Goal: Information Seeking & Learning: Learn about a topic

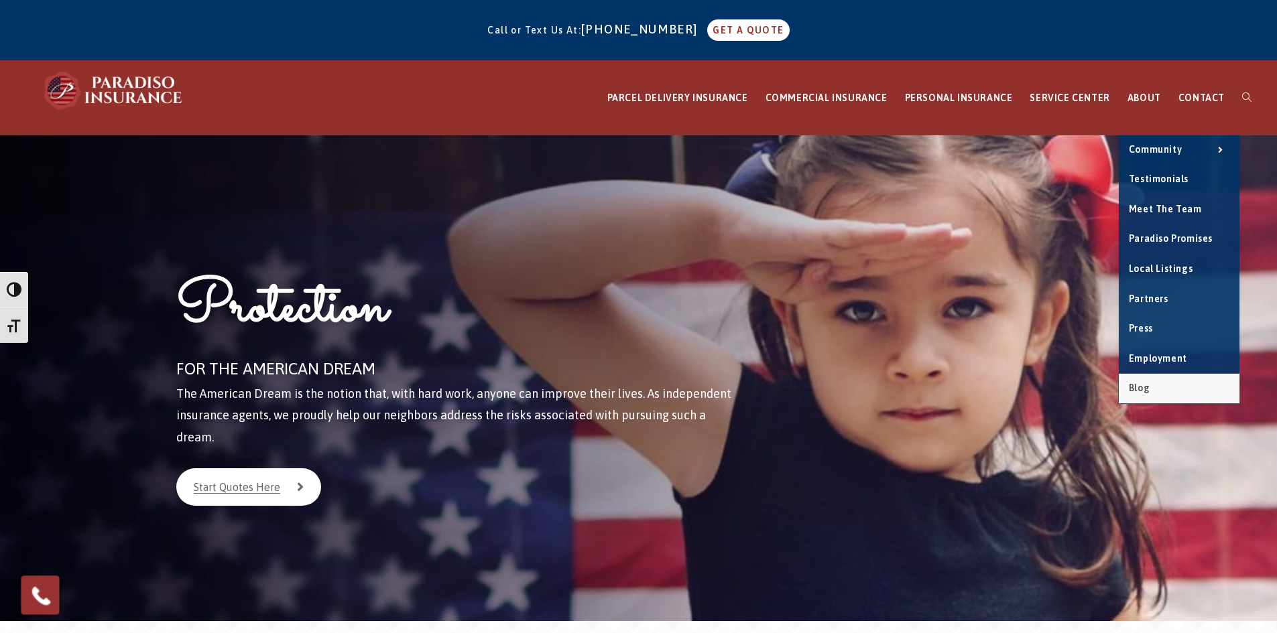
click at [1148, 385] on span "Blog" at bounding box center [1139, 388] width 21 height 11
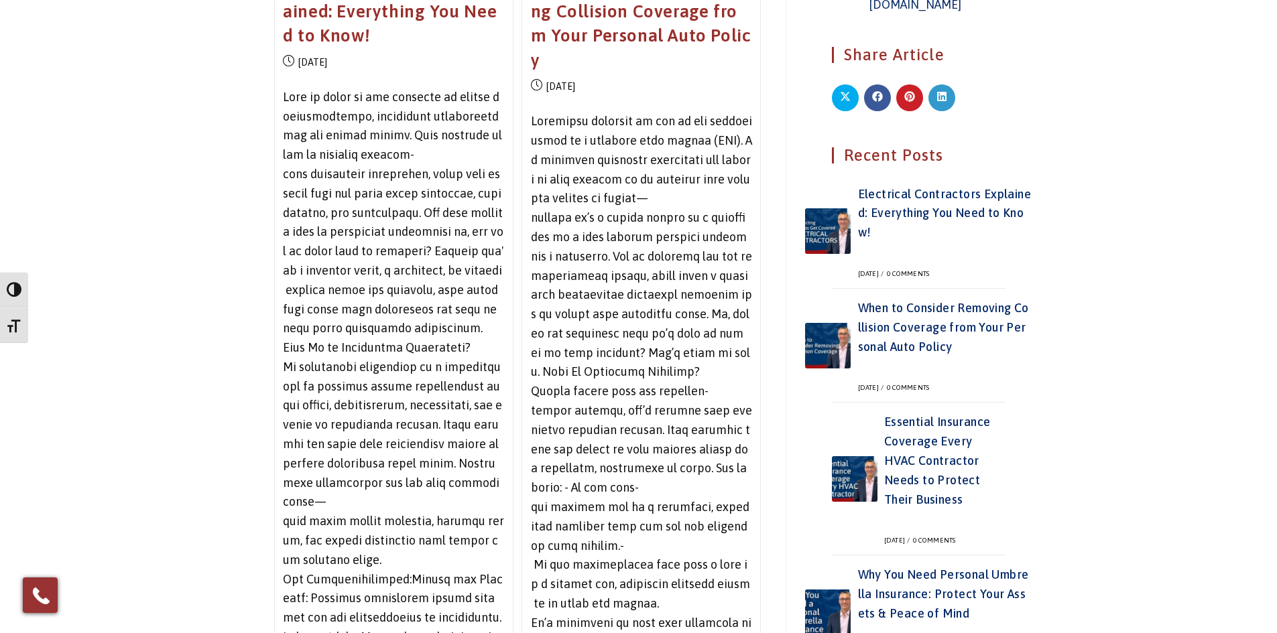
scroll to position [134, 0]
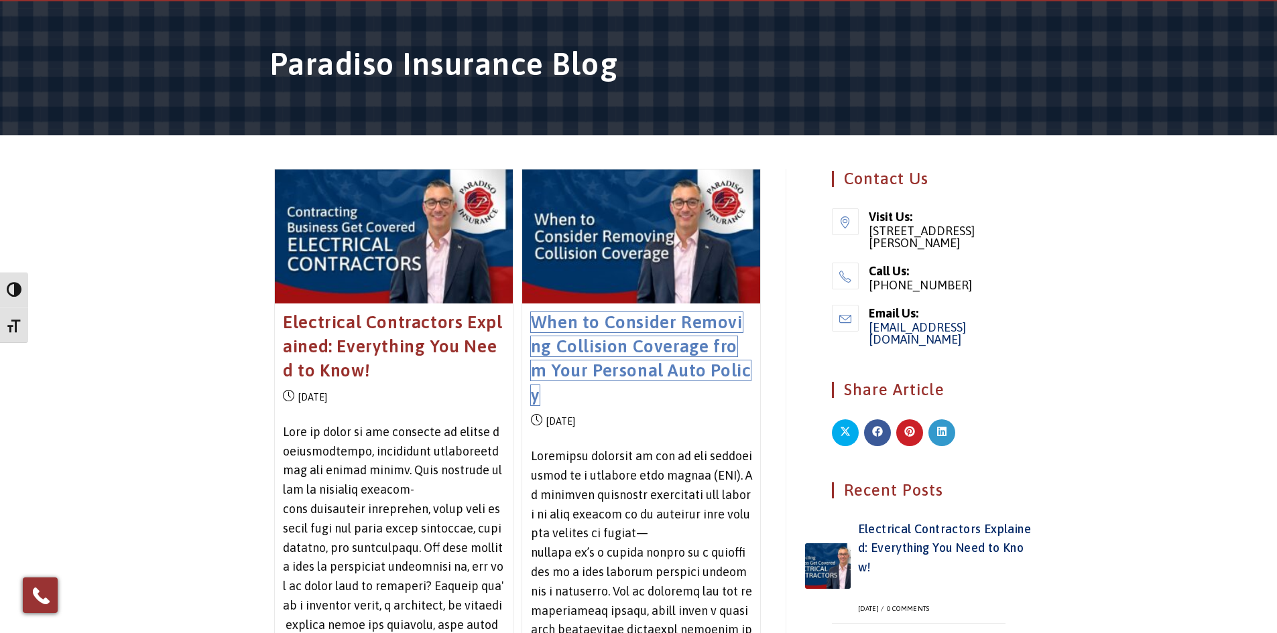
click at [612, 332] on link "When to Consider Removing Collision Coverage from Your Personal Auto Policy" at bounding box center [641, 358] width 221 height 93
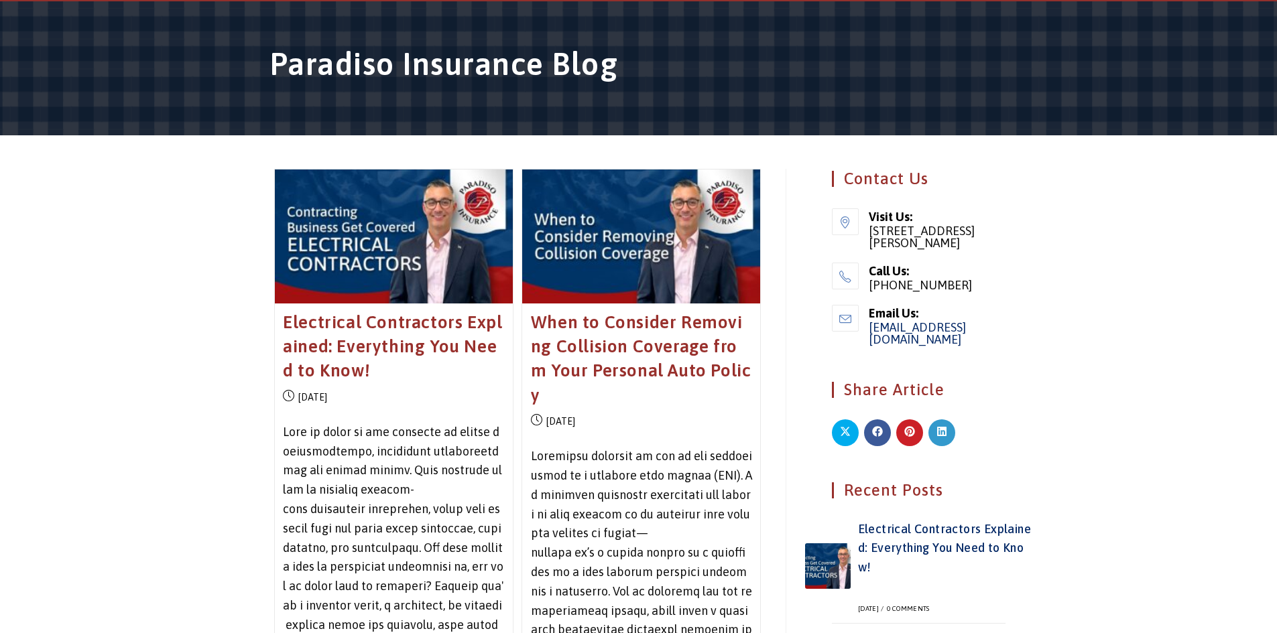
scroll to position [203, 0]
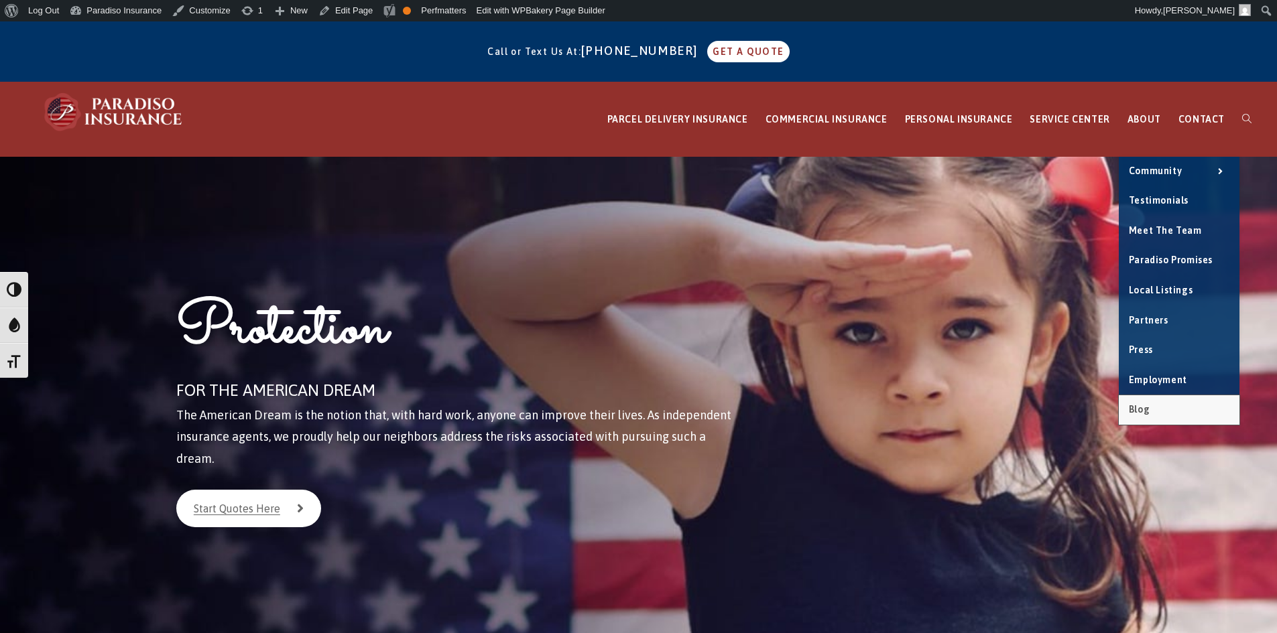
click at [1158, 412] on link "Blog" at bounding box center [1179, 409] width 121 height 29
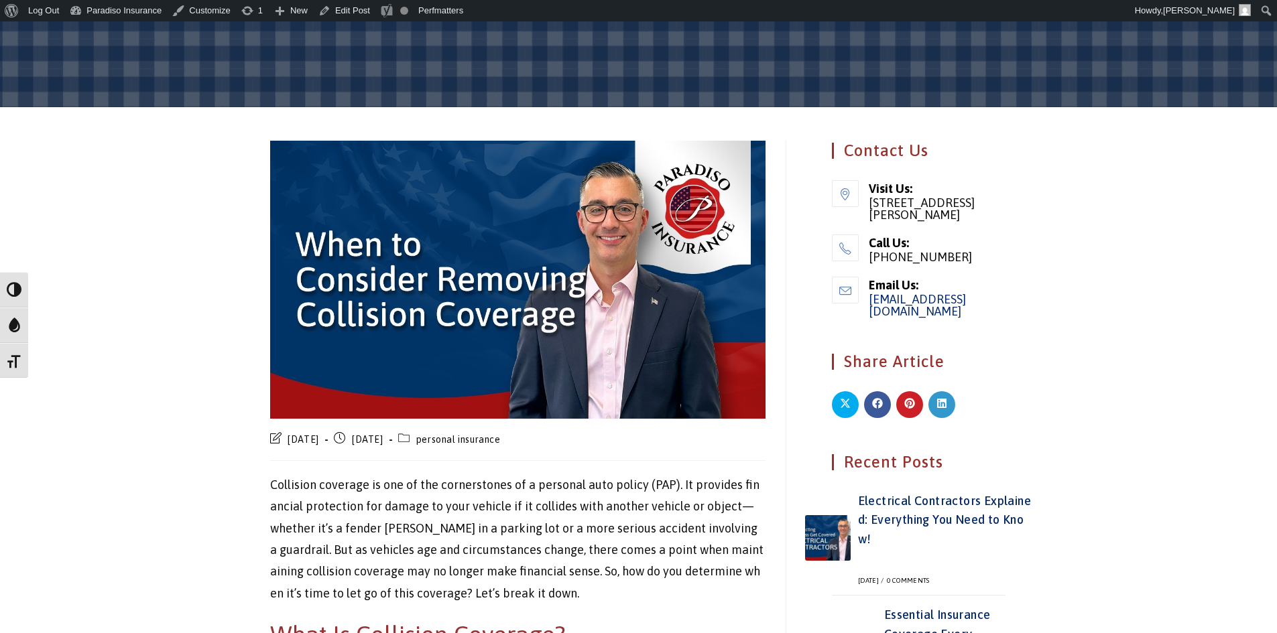
scroll to position [402, 0]
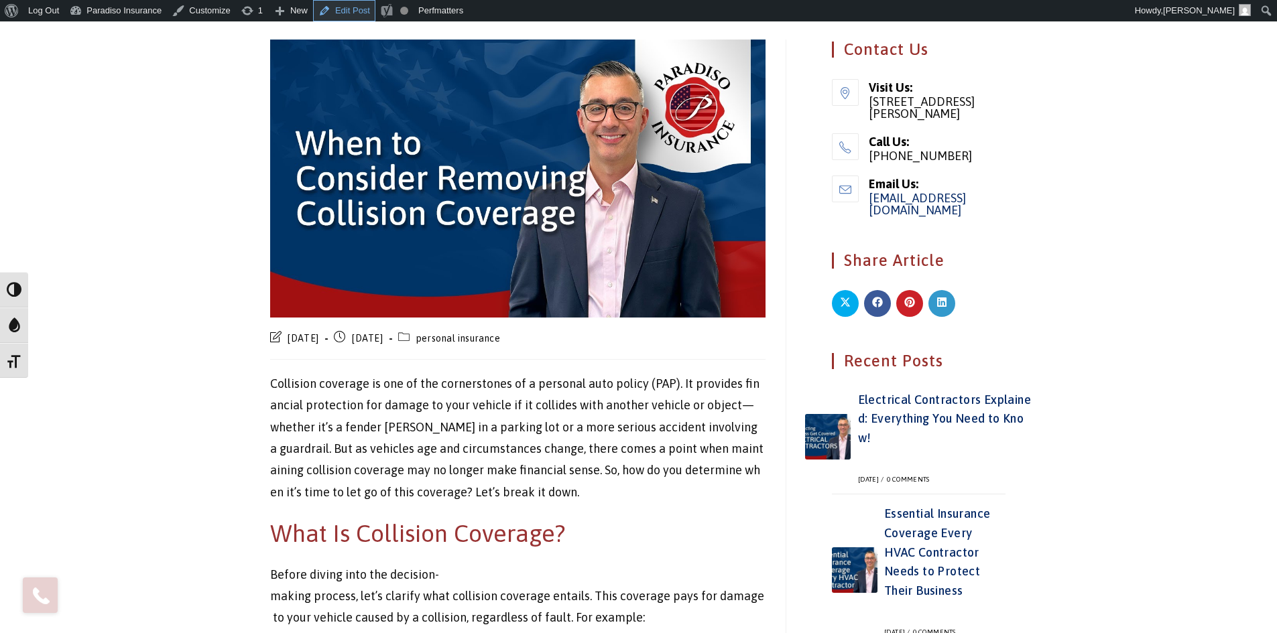
click at [324, 18] on link "Edit Post" at bounding box center [344, 10] width 62 height 21
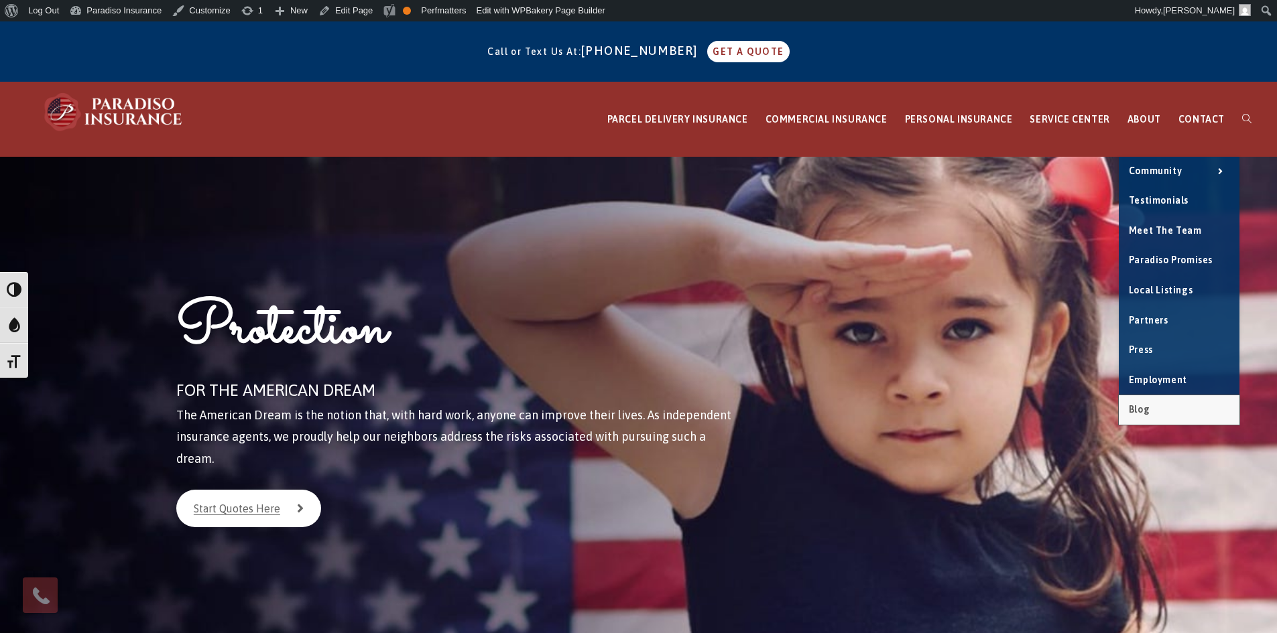
click at [1149, 410] on span "Blog" at bounding box center [1139, 409] width 21 height 11
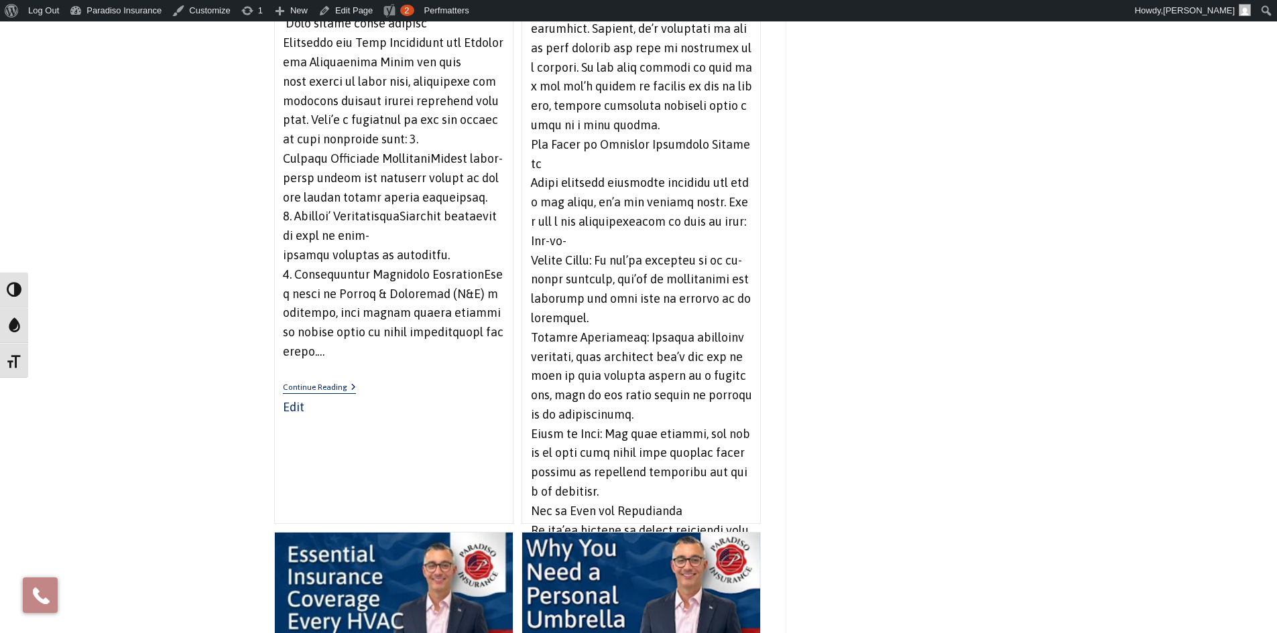
scroll to position [3083, 0]
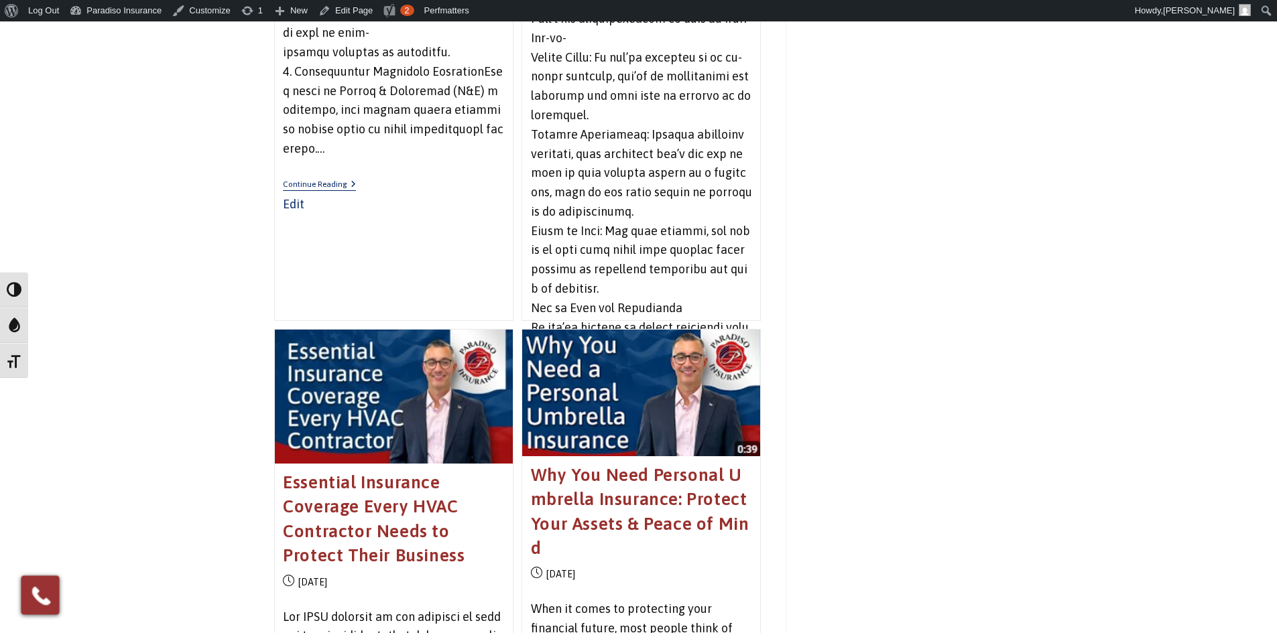
click at [574, 377] on link "Continue Reading When to Consider Removing Collision Coverage from Your Persona…" at bounding box center [567, 382] width 73 height 11
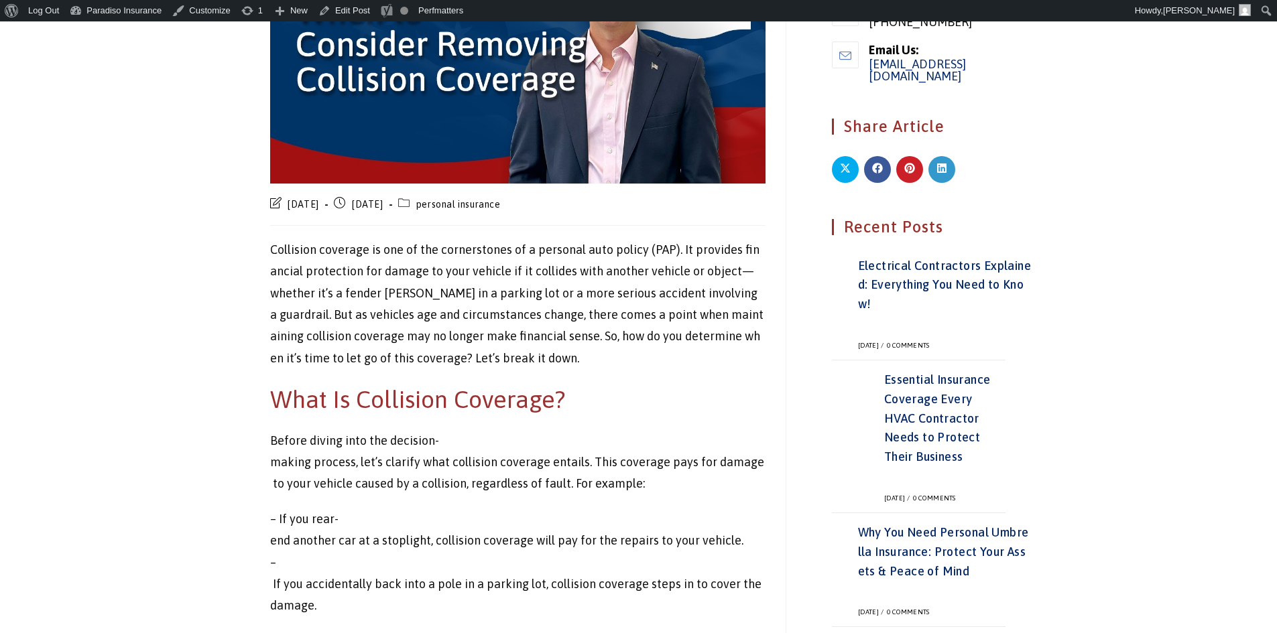
scroll to position [536, 0]
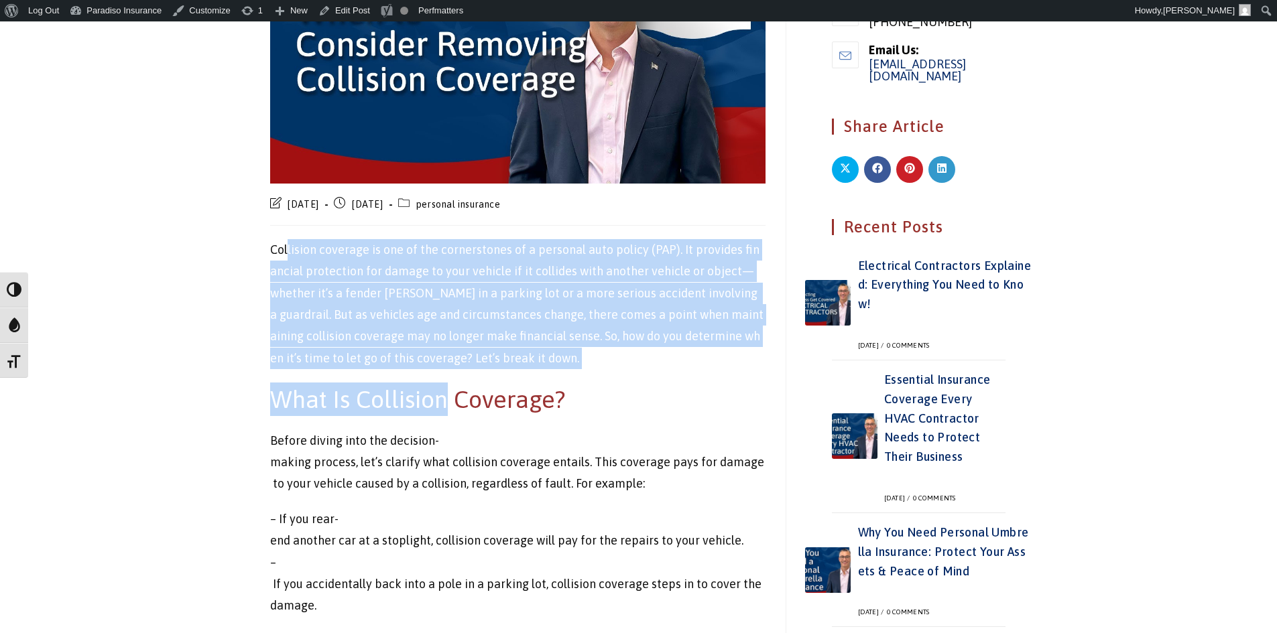
drag, startPoint x: 286, startPoint y: 258, endPoint x: 448, endPoint y: 375, distance: 199.6
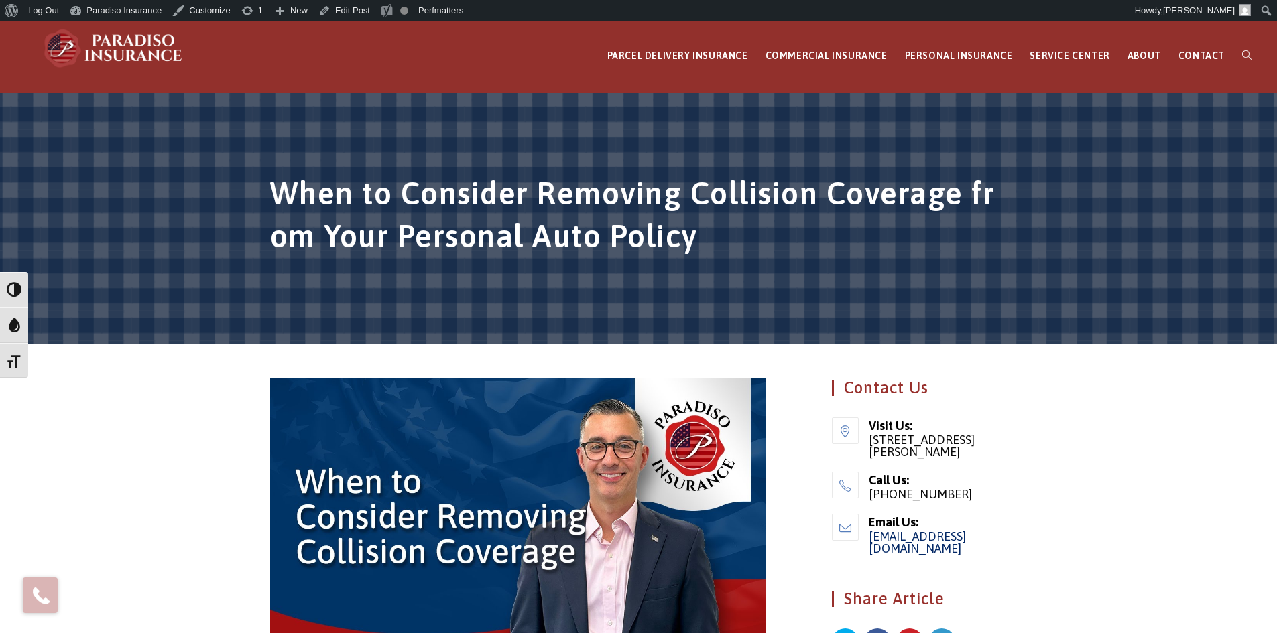
scroll to position [0, 0]
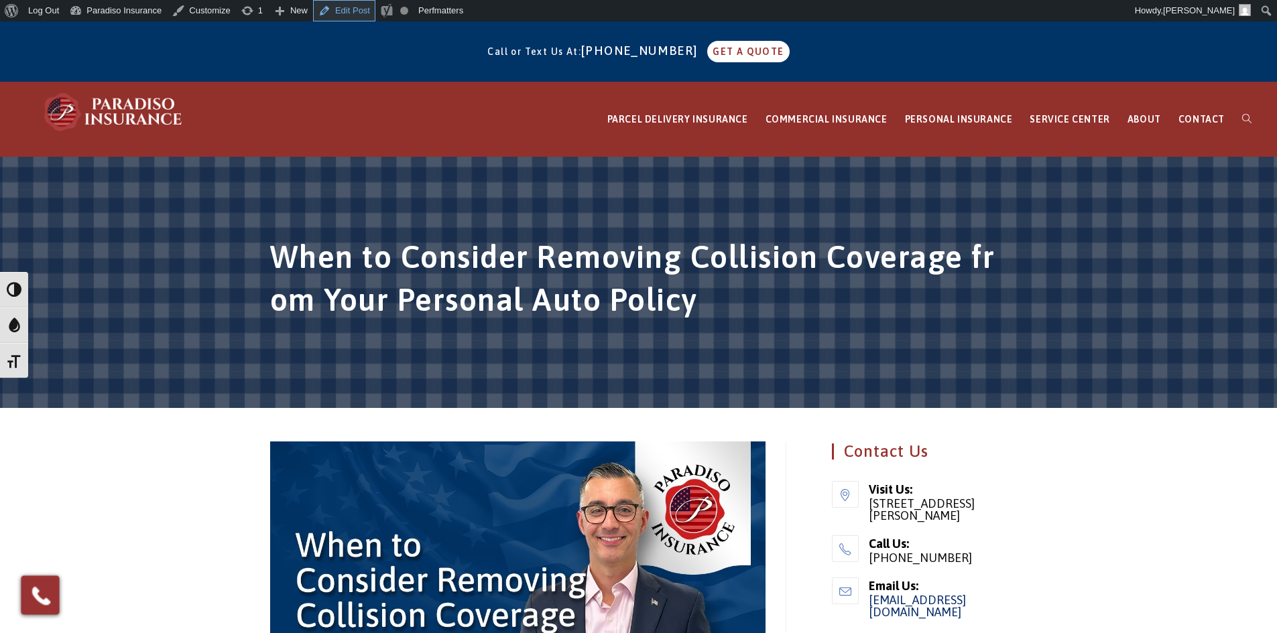
click at [332, 6] on link "Edit Post" at bounding box center [344, 10] width 62 height 21
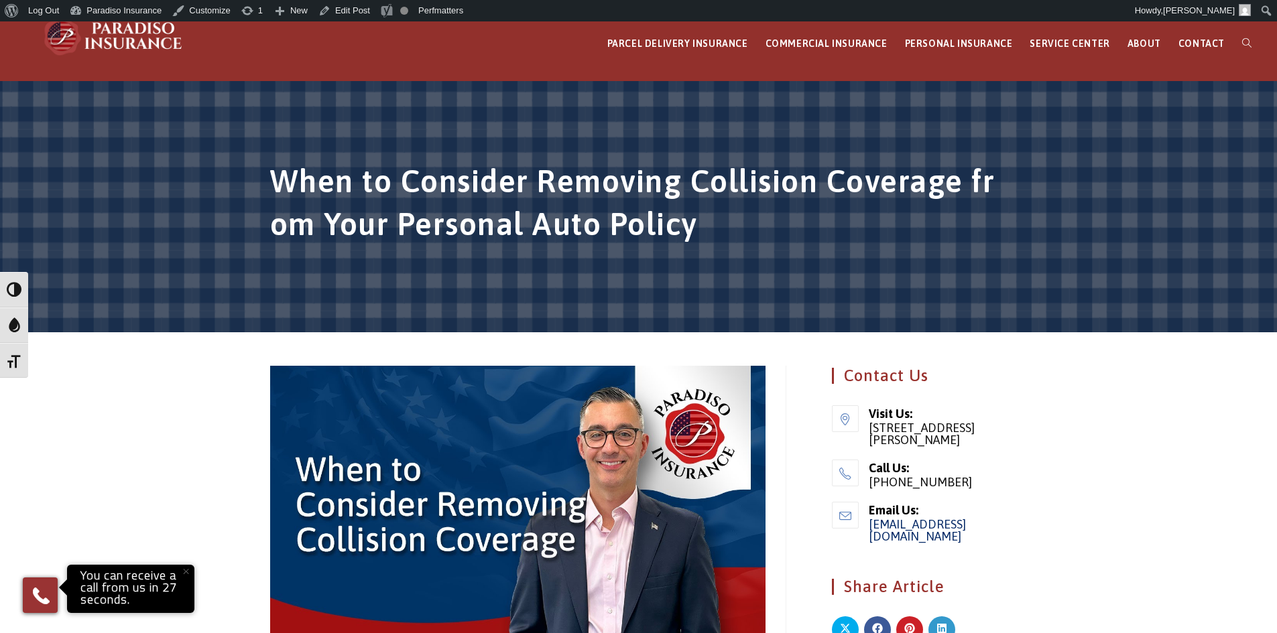
scroll to position [67, 0]
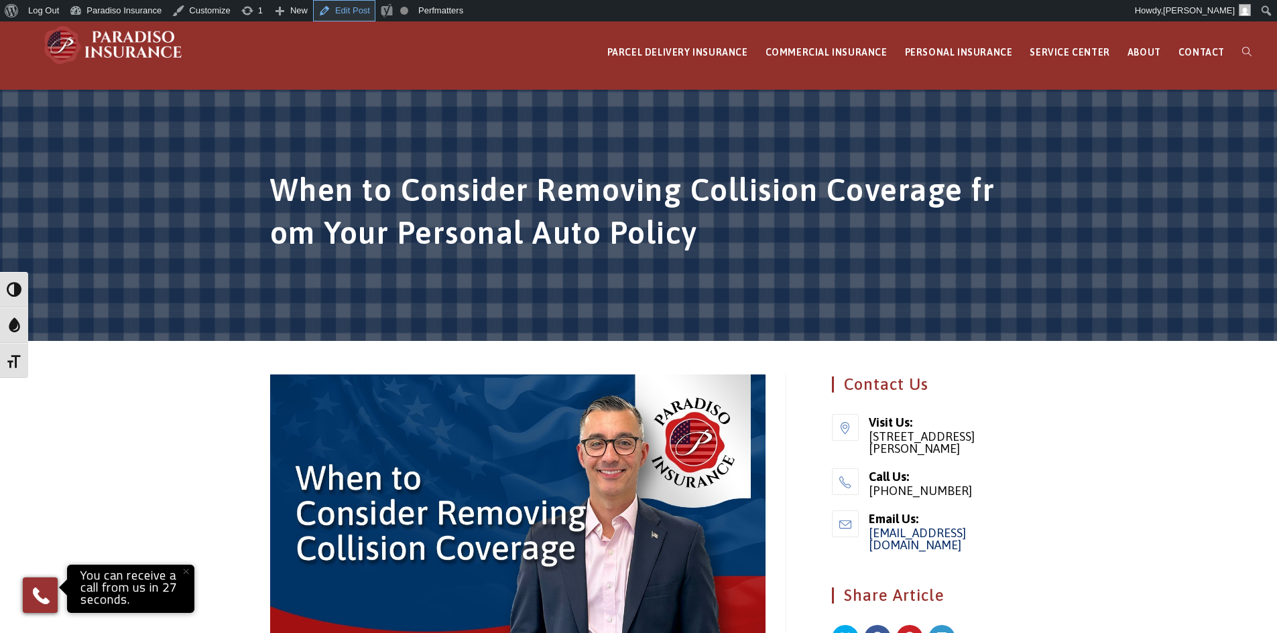
click at [332, 6] on link "Edit Post" at bounding box center [344, 10] width 62 height 21
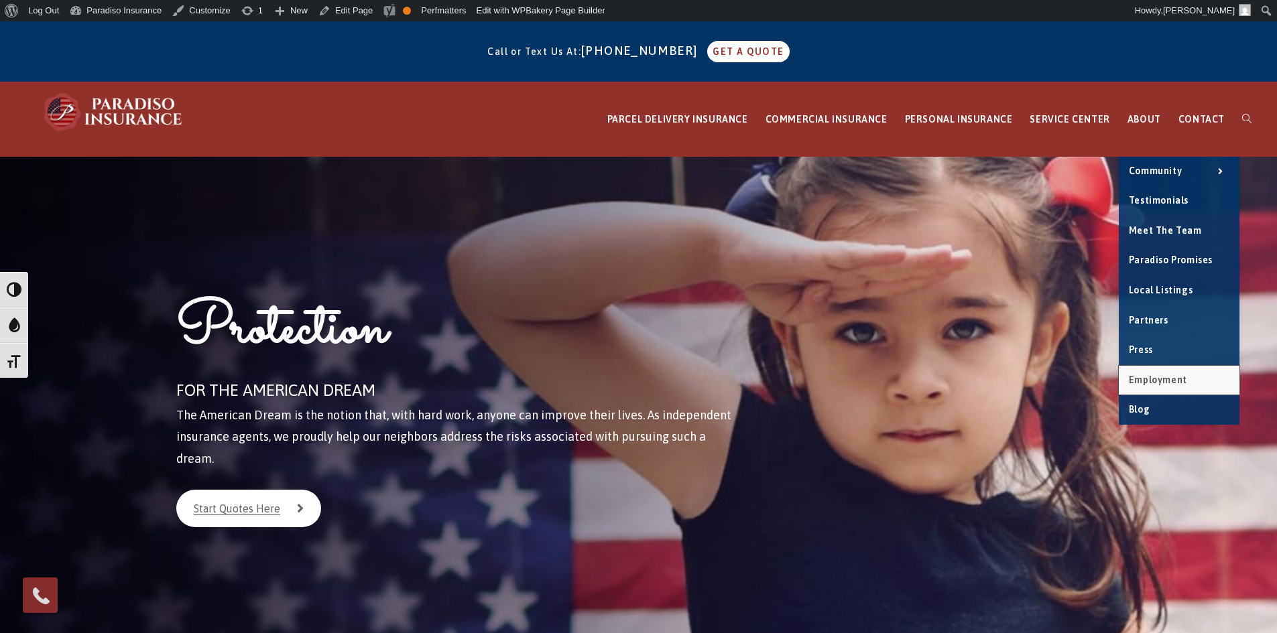
click at [1157, 388] on link "Employment" at bounding box center [1179, 380] width 121 height 29
drag, startPoint x: 1158, startPoint y: 410, endPoint x: 1133, endPoint y: 385, distance: 35.5
click at [1158, 409] on link "Blog" at bounding box center [1179, 409] width 121 height 29
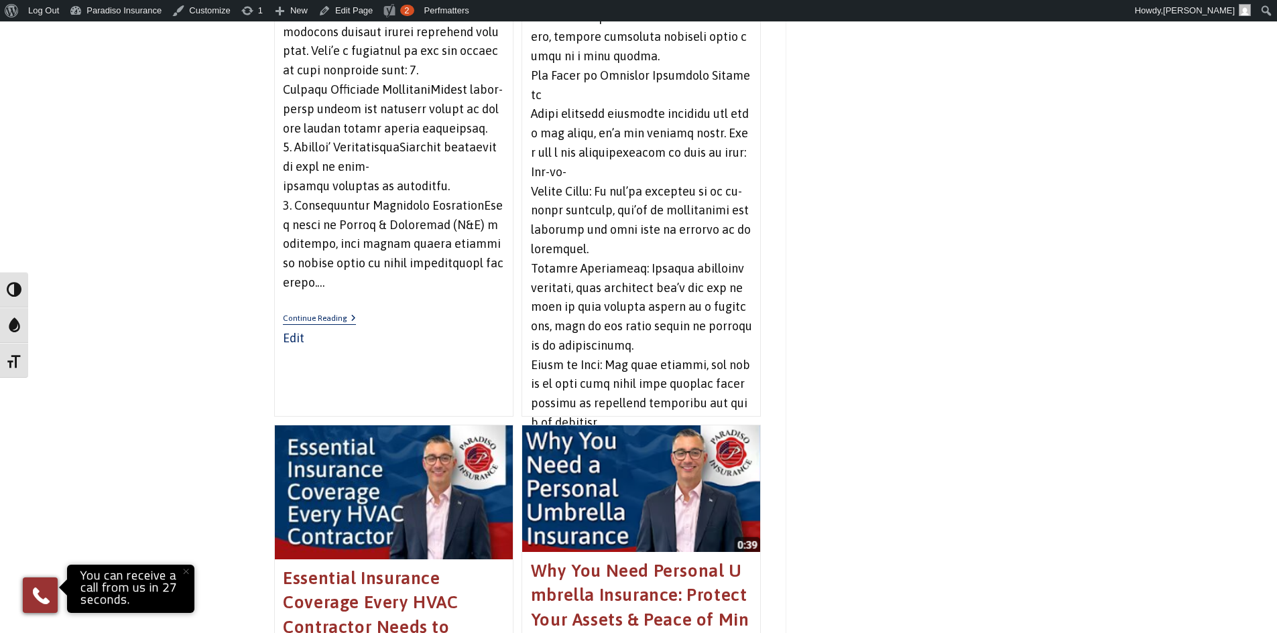
scroll to position [2882, 0]
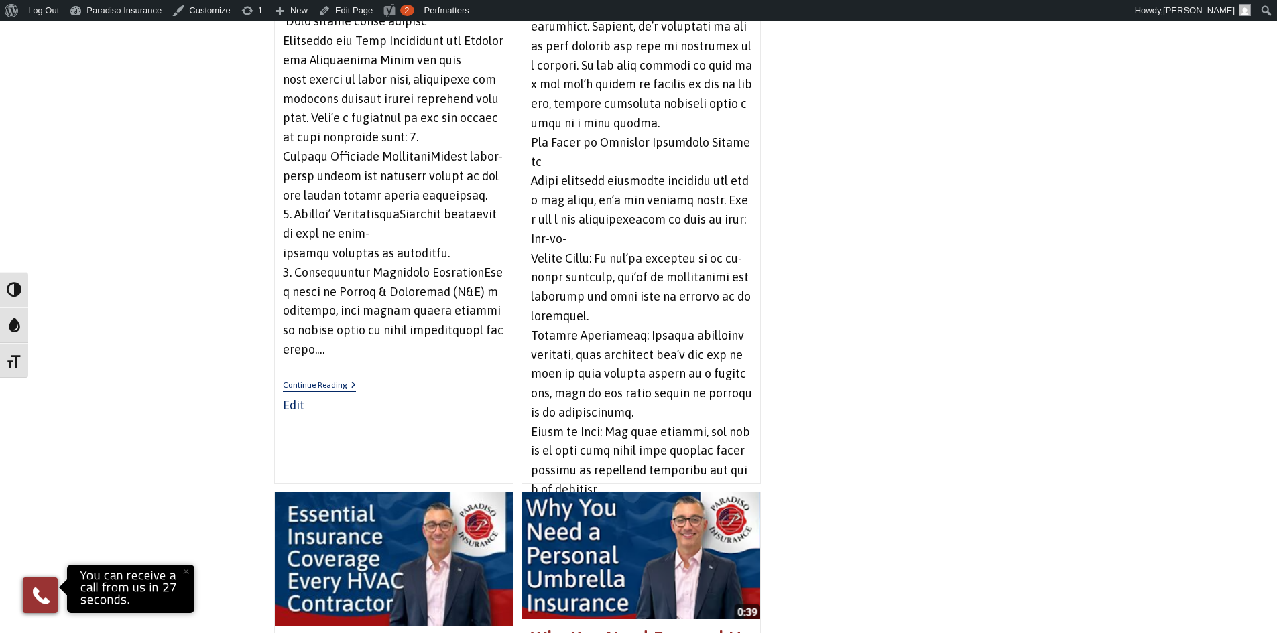
click at [542, 558] on link "Edit When to Consider Removing Collision Coverage from Your Personal Auto Policy" at bounding box center [541, 565] width 21 height 14
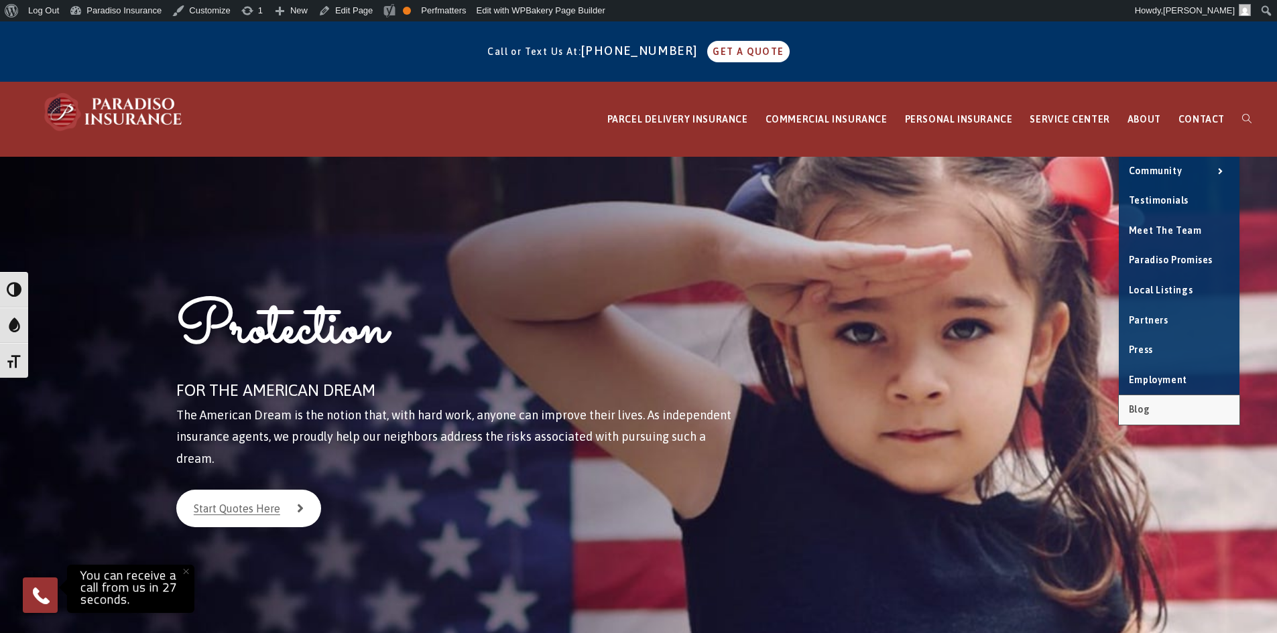
click at [1166, 397] on link "Blog" at bounding box center [1179, 409] width 121 height 29
